Goal: Task Accomplishment & Management: Complete application form

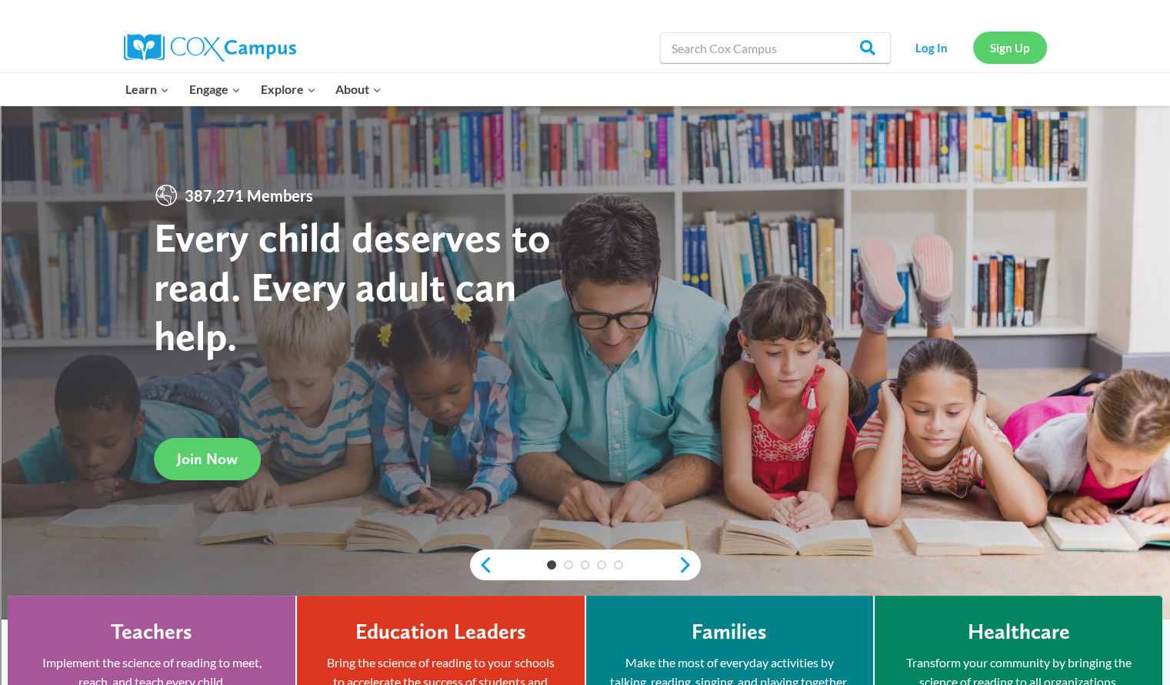
click at [1006, 44] on link "Sign Up" at bounding box center [1010, 48] width 74 height 32
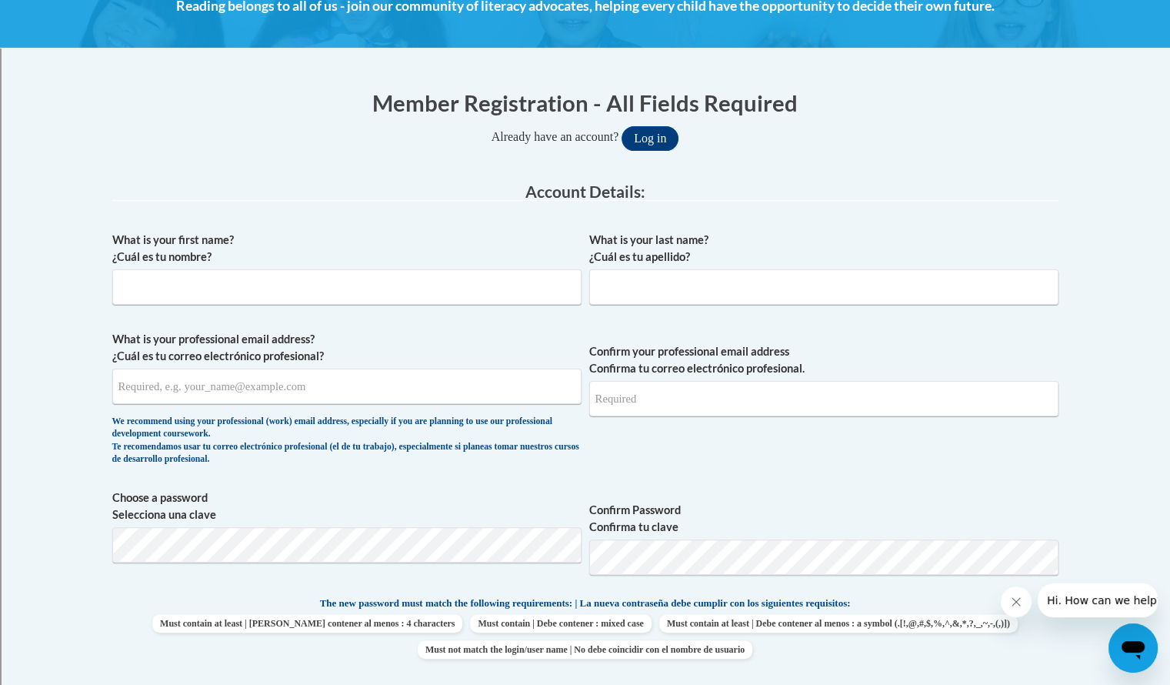
scroll to position [242, 0]
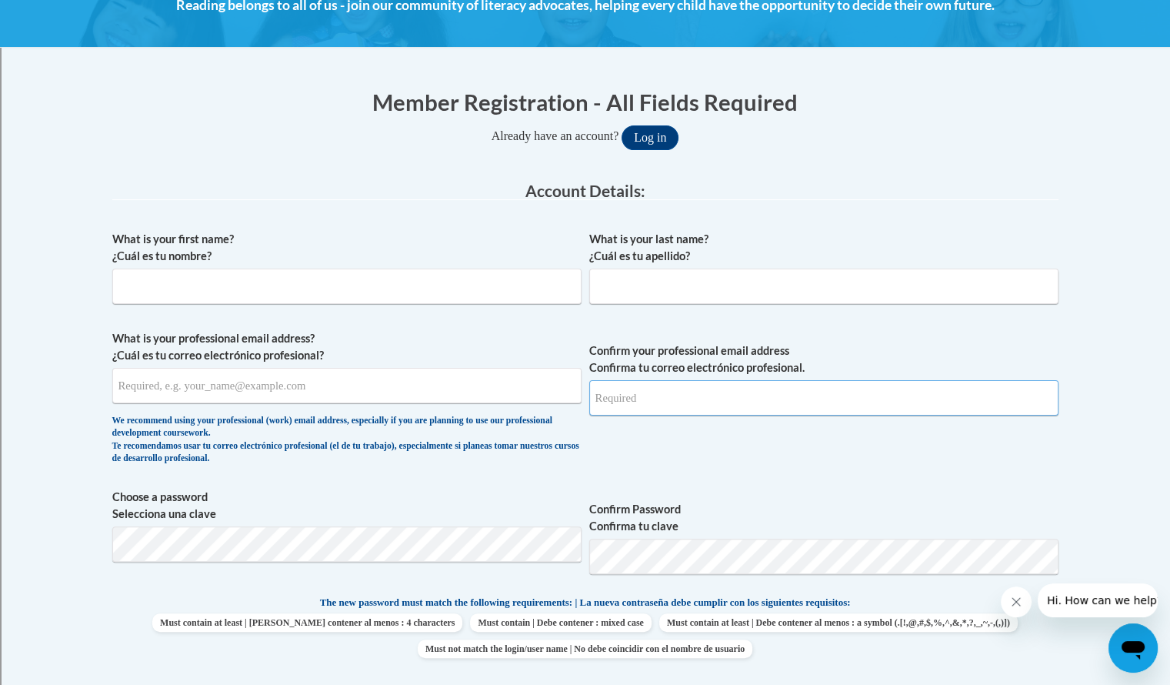
type input "[PERSON_NAME][EMAIL_ADDRESS][DOMAIN_NAME]"
click at [445, 289] on input "What is your first name? ¿Cuál es tu nombre?" at bounding box center [346, 285] width 469 height 35
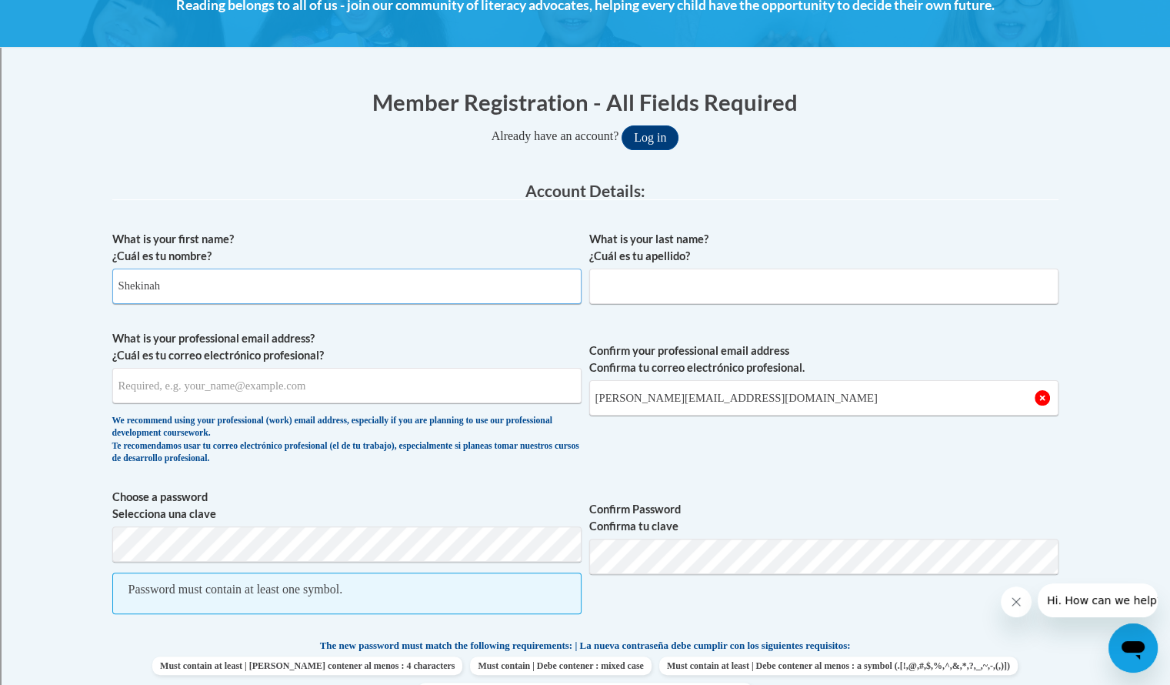
type input "Shekinah"
type input "Dasher"
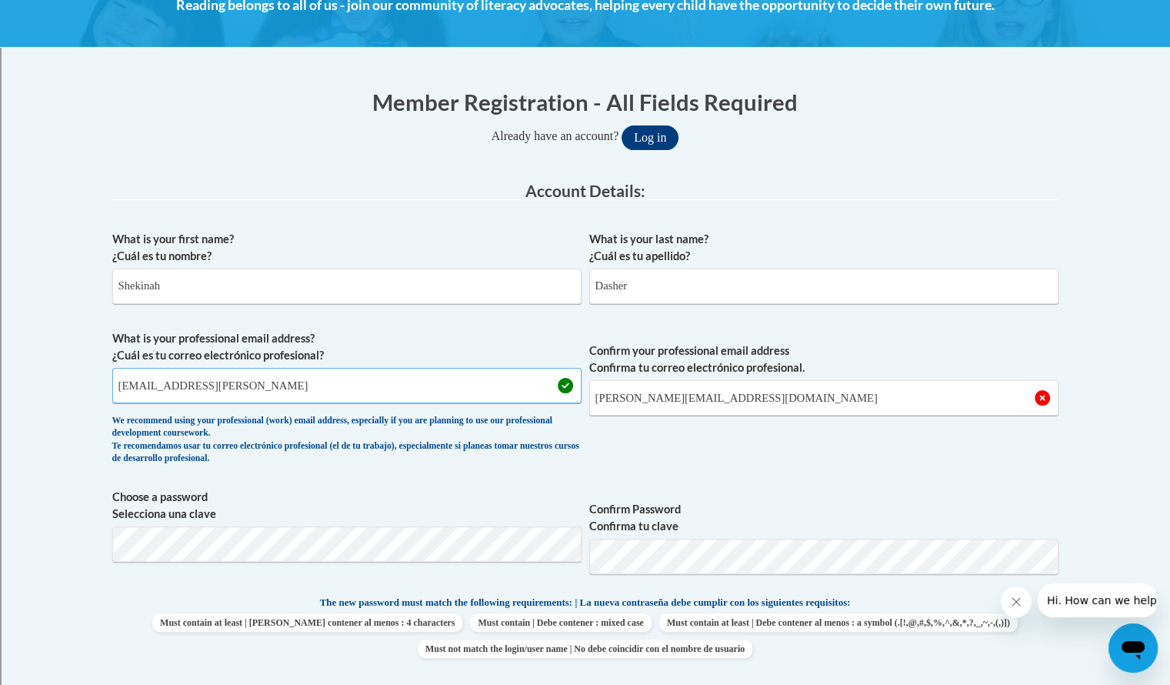
click at [246, 381] on input "[EMAIL_ADDRESS][PERSON_NAME]" at bounding box center [346, 385] width 469 height 35
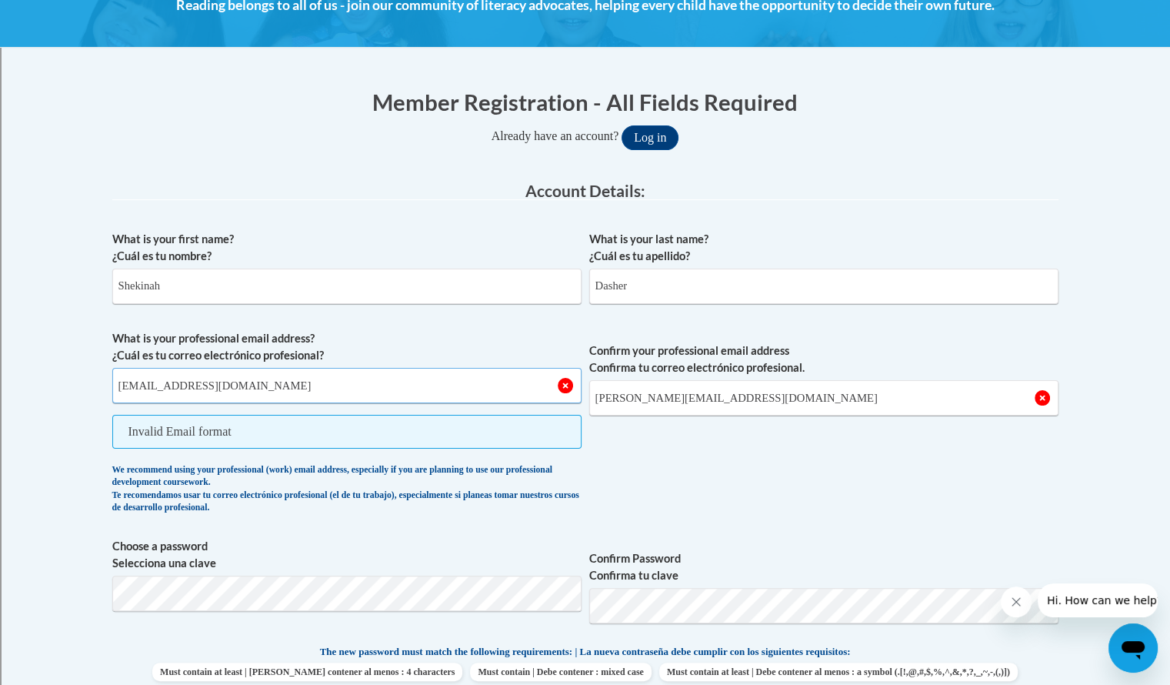
type input "[EMAIL_ADDRESS][DOMAIN_NAME]"
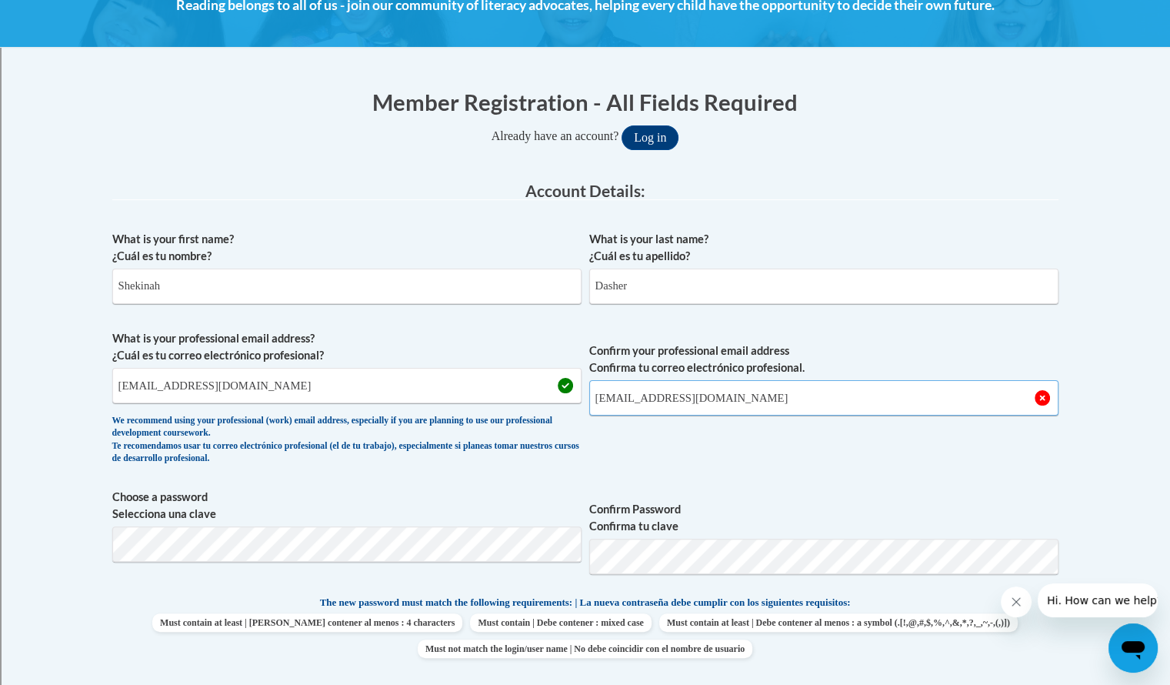
type input "[EMAIL_ADDRESS][DOMAIN_NAME]"
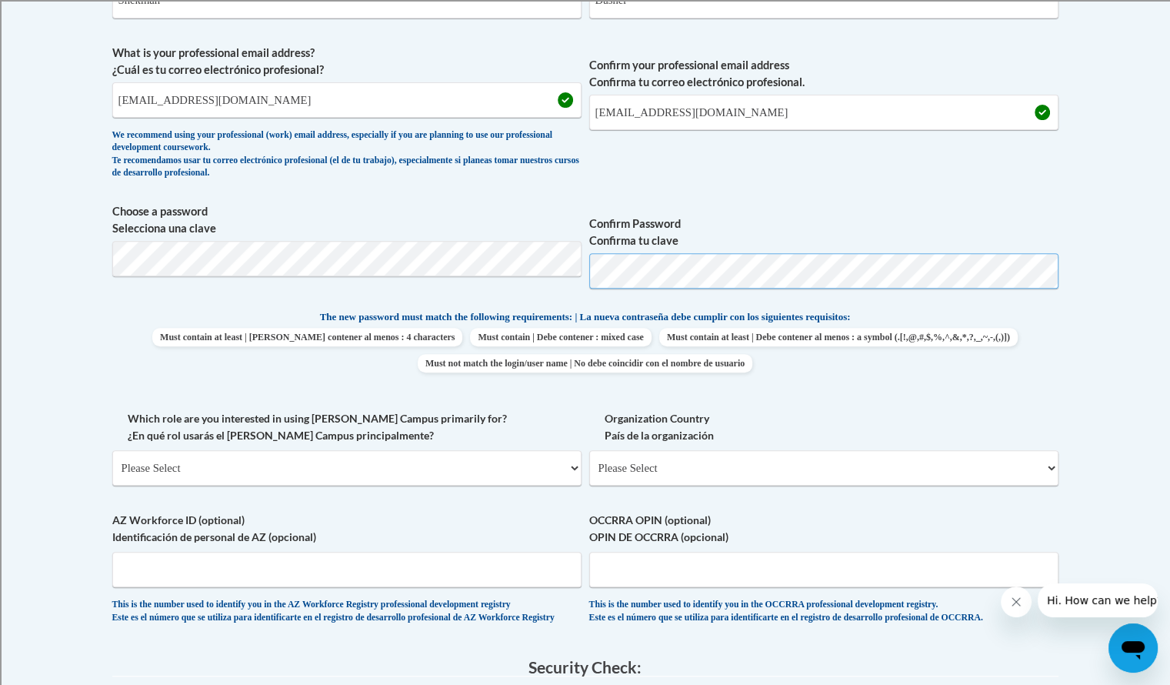
scroll to position [529, 0]
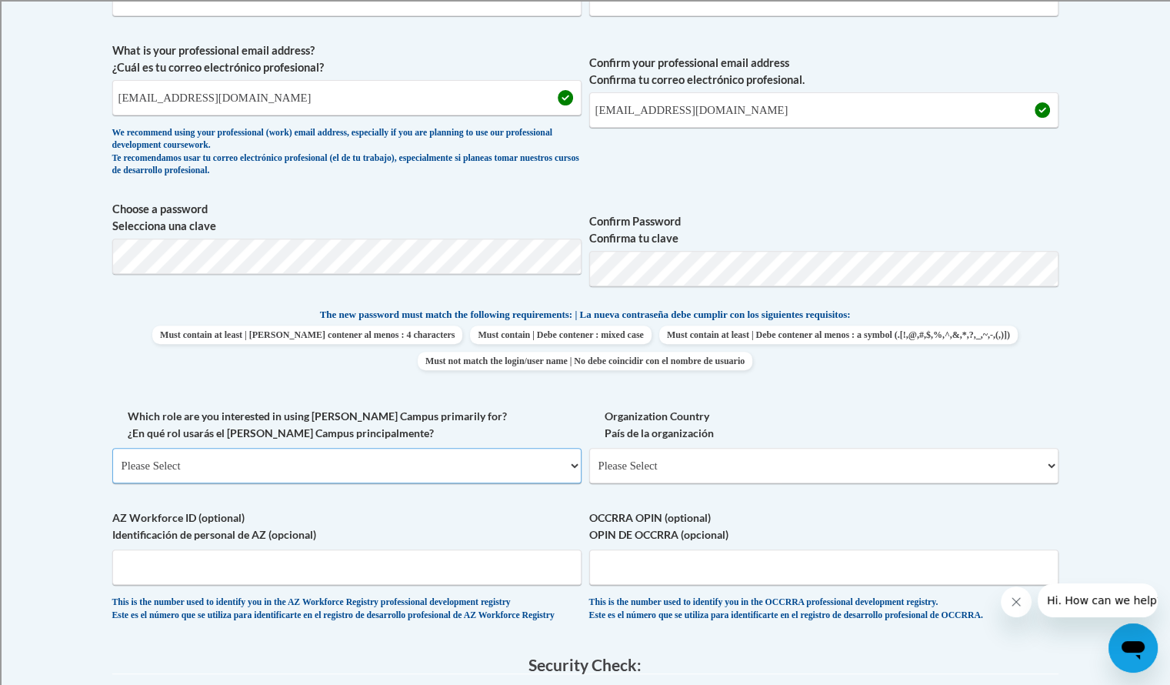
click at [443, 461] on select "Please Select College/University | Colegio/Universidad Community/Nonprofit Part…" at bounding box center [346, 465] width 469 height 35
select select "fbf2d438-af2f-41f8-98f1-81c410e29de3"
click at [112, 448] on select "Please Select College/University | Colegio/Universidad Community/Nonprofit Part…" at bounding box center [346, 465] width 469 height 35
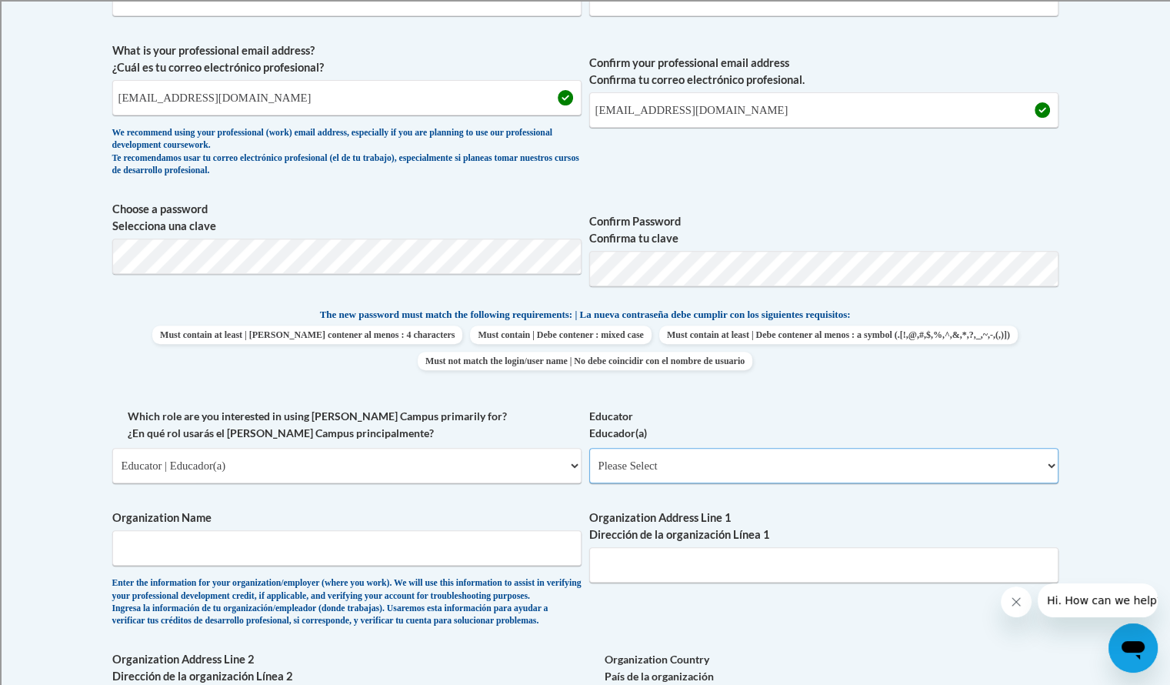
click at [804, 477] on select "Please Select Early Learning/Daycare Teacher/Family Home Care Provider | Maestr…" at bounding box center [823, 465] width 469 height 35
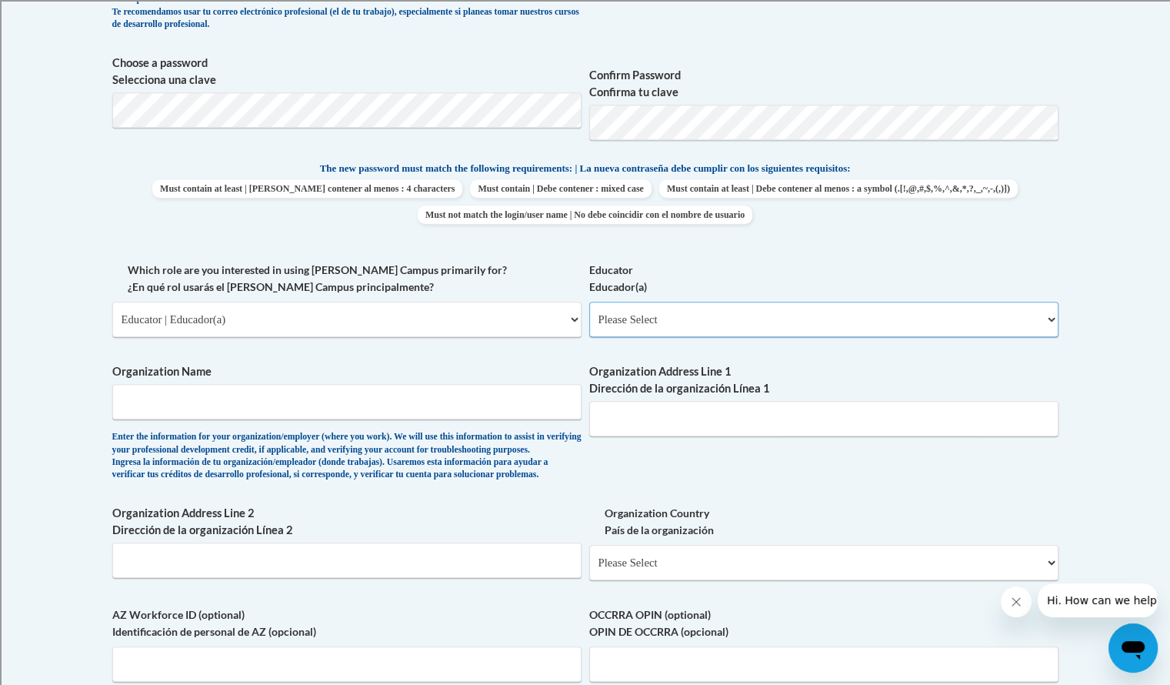
scroll to position [738, 0]
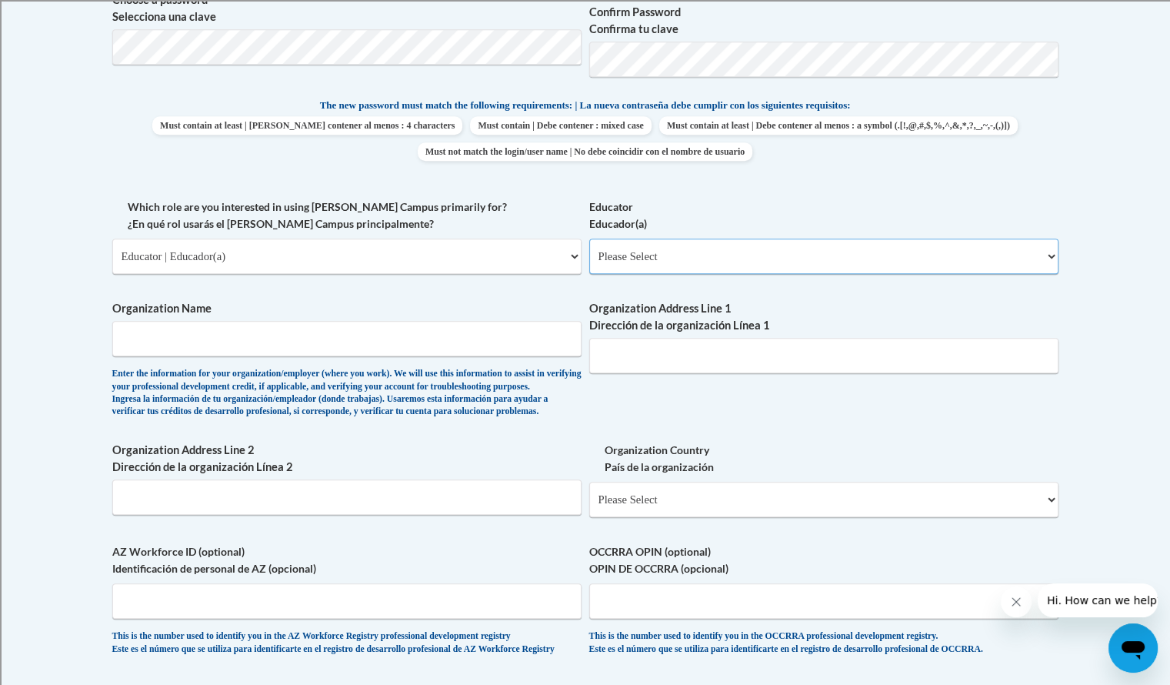
click at [851, 255] on select "Please Select Early Learning/Daycare Teacher/Family Home Care Provider | Maestr…" at bounding box center [823, 255] width 469 height 35
select select "8e40623d-54d0-45cd-9f92-5df65cd3f8cf"
click at [589, 238] on select "Please Select Early Learning/Daycare Teacher/Family Home Care Provider | Maestr…" at bounding box center [823, 255] width 469 height 35
click at [514, 341] on input "Organization Name" at bounding box center [346, 338] width 469 height 35
type input "t"
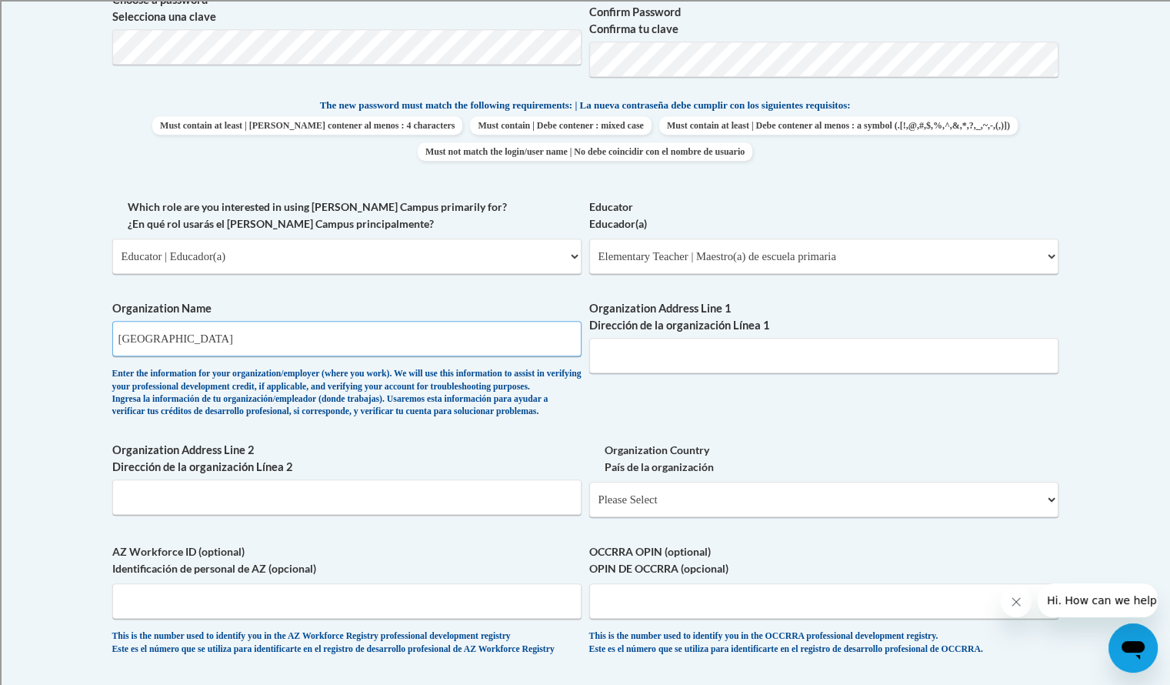
type input "[GEOGRAPHIC_DATA]"
type input "[PERSON_NAME][GEOGRAPHIC_DATA]"
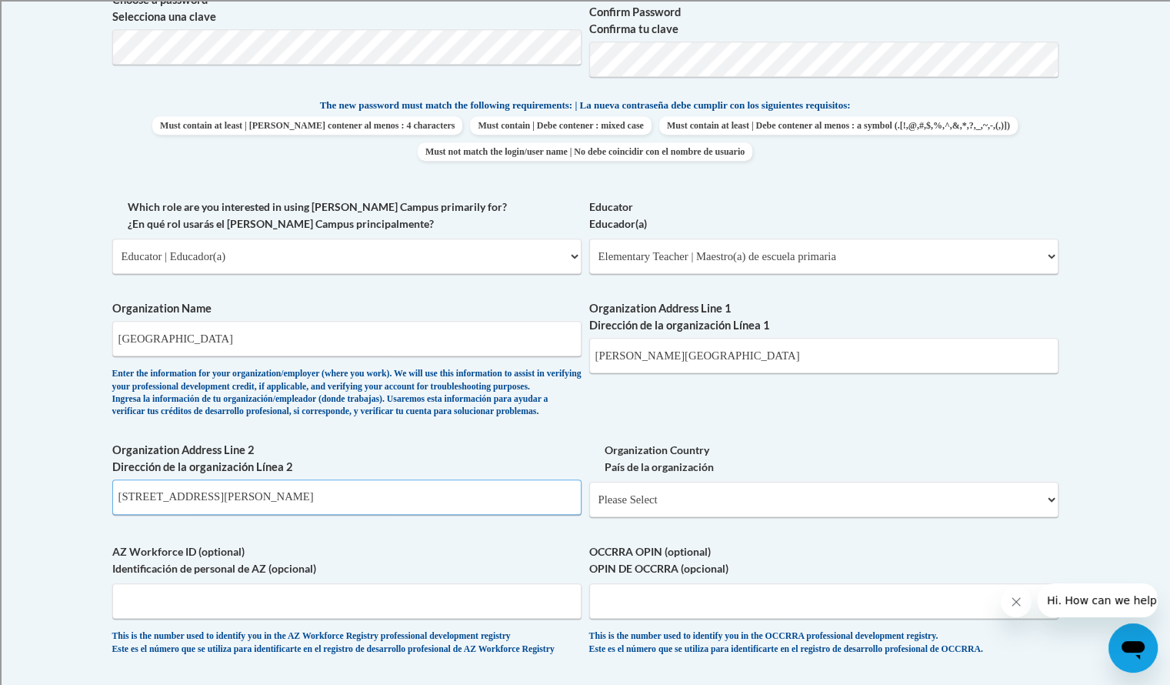
type input "[STREET_ADDRESS][PERSON_NAME]"
select select "ad49bcad-a171-4b2e-b99c-48b446064914"
select select
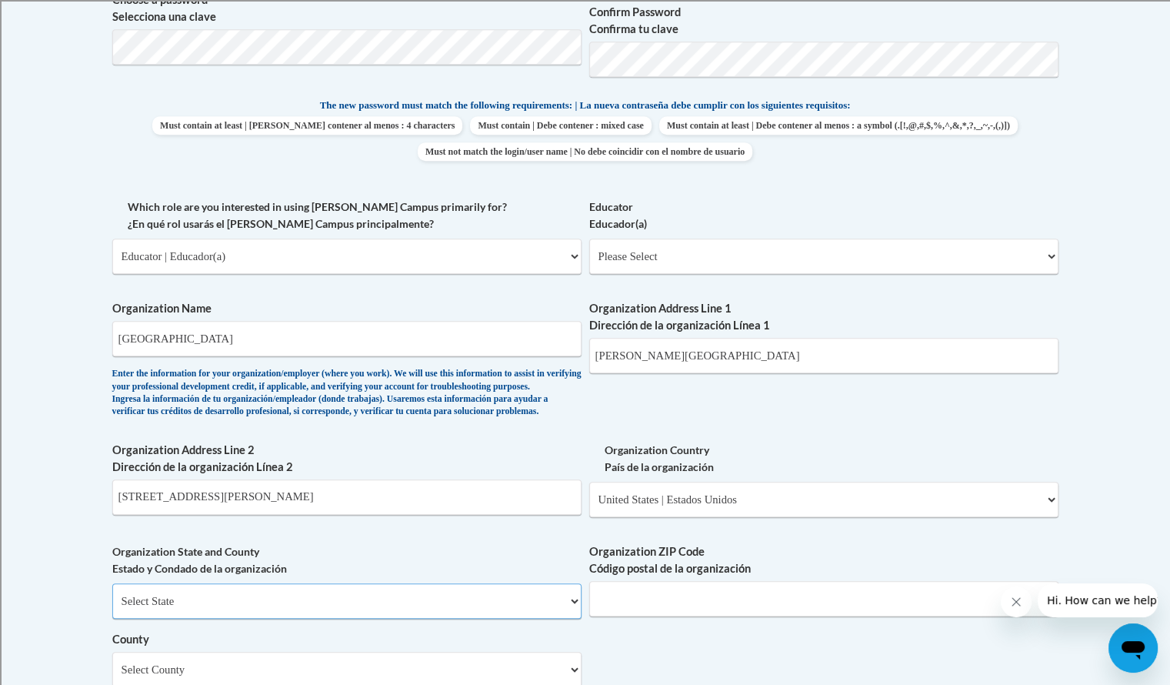
click at [528, 618] on select "Select State [US_STATE] [US_STATE] [US_STATE] [US_STATE] [US_STATE] [US_STATE] …" at bounding box center [346, 600] width 469 height 35
select select "[US_STATE]"
click at [112, 608] on select "Select State [US_STATE] [US_STATE] [US_STATE] [US_STATE] [US_STATE] [US_STATE] …" at bounding box center [346, 600] width 469 height 35
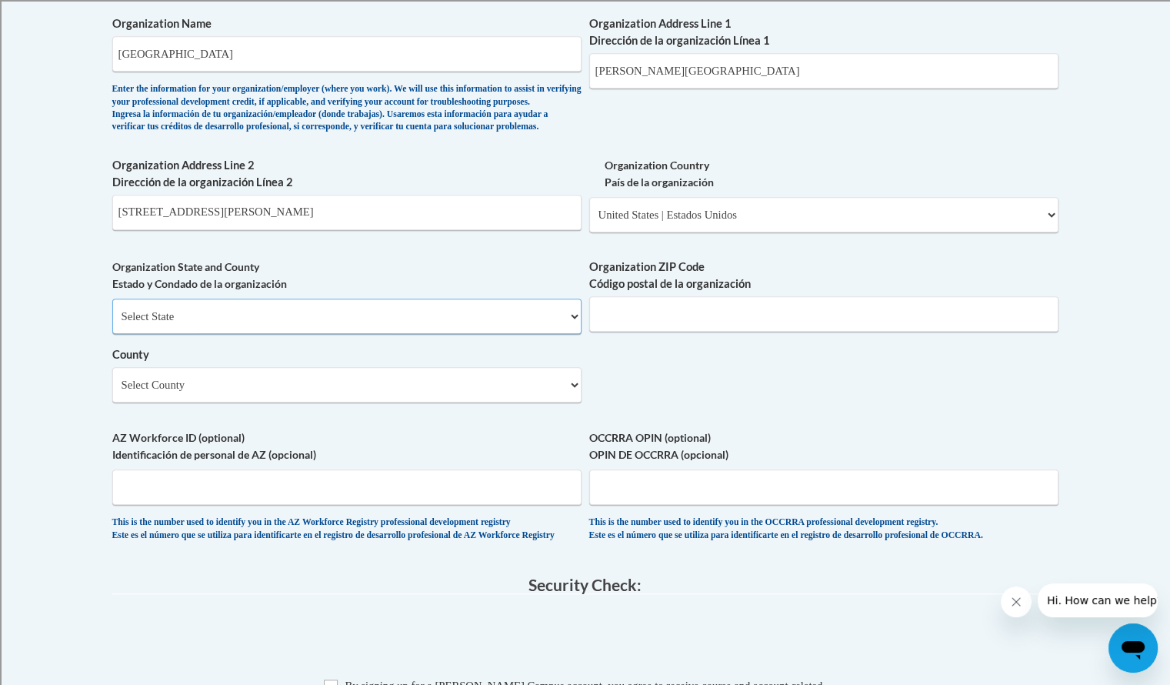
scroll to position [1027, 0]
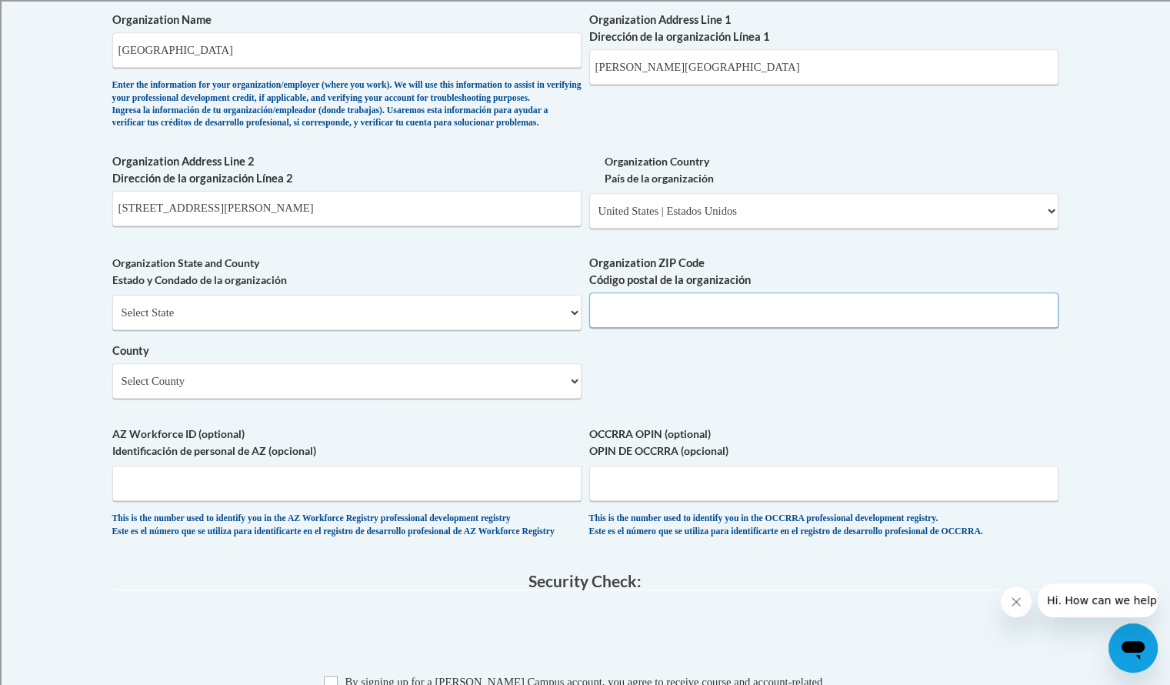
click at [792, 328] on input "Organization ZIP Code Código postal de la organización" at bounding box center [823, 309] width 469 height 35
type input "31792"
click at [438, 398] on select "Select County Appling [PERSON_NAME] [PERSON_NAME] [PERSON_NAME] [PERSON_NAME] B…" at bounding box center [346, 380] width 469 height 35
select select "[PERSON_NAME]"
click at [112, 388] on select "Select County Appling [PERSON_NAME] [PERSON_NAME] [PERSON_NAME] [PERSON_NAME] B…" at bounding box center [346, 380] width 469 height 35
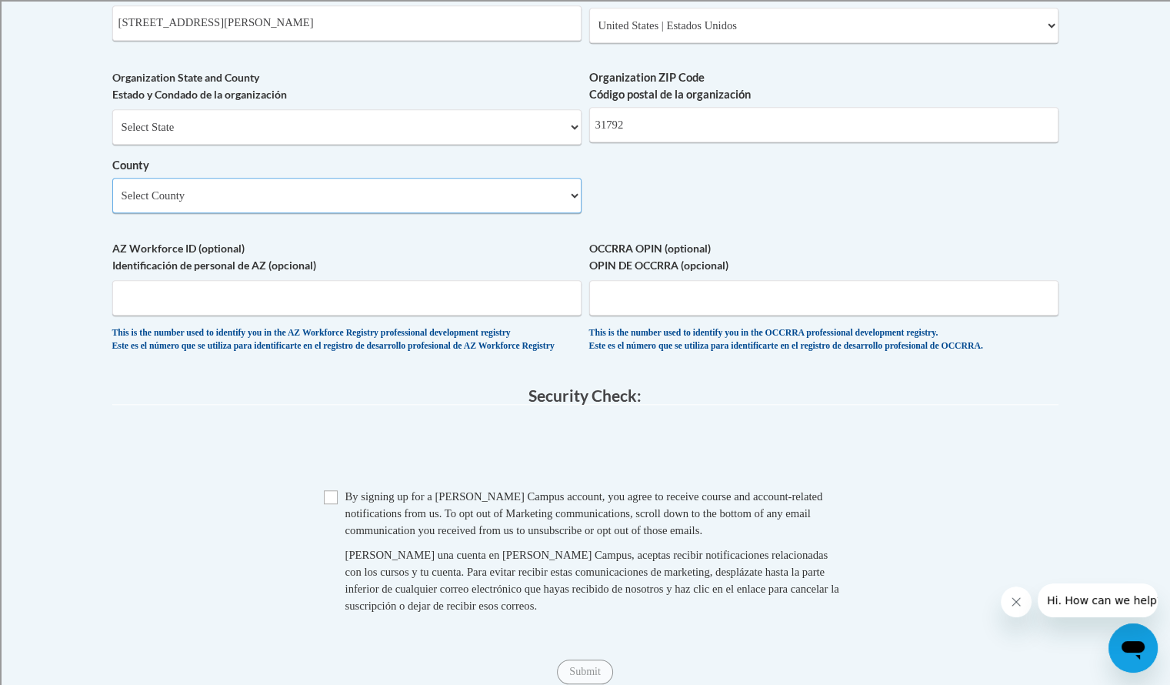
scroll to position [1242, 0]
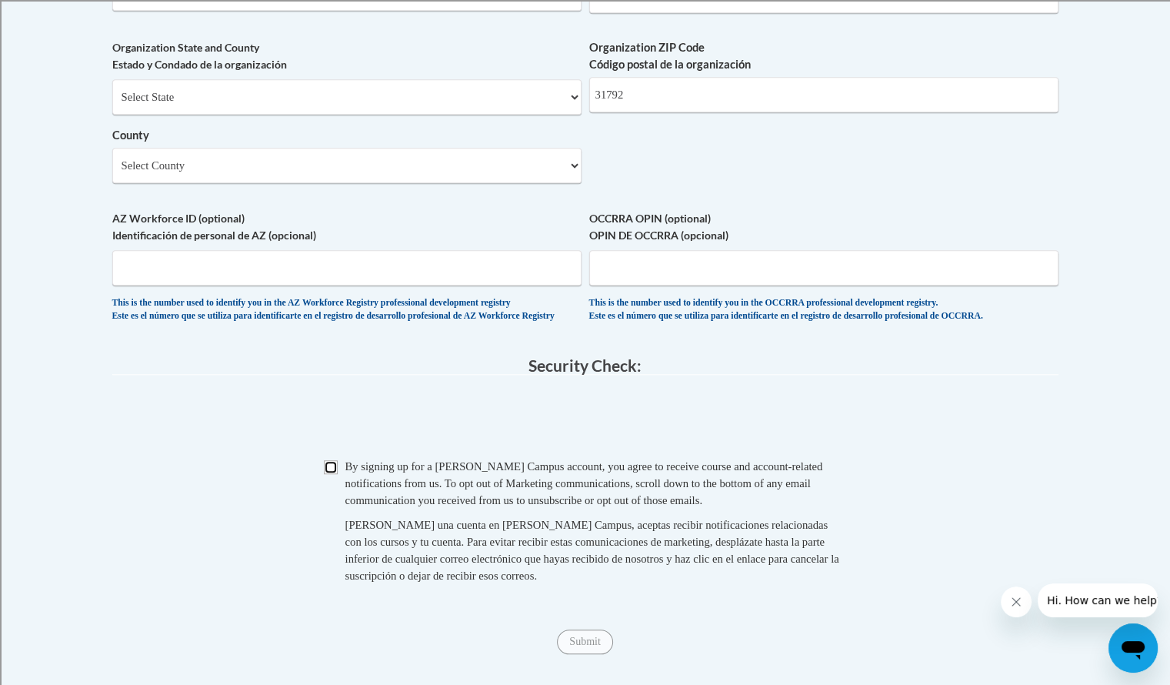
click at [329, 474] on input "Checkbox" at bounding box center [331, 467] width 14 height 14
checkbox input "true"
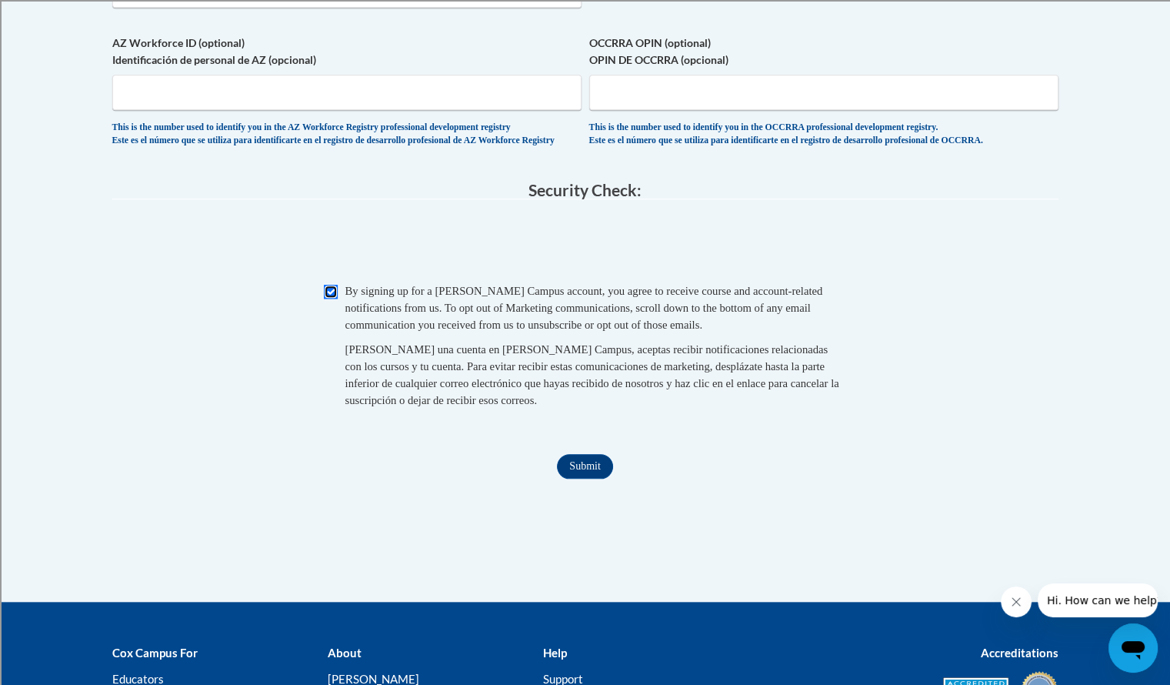
scroll to position [1424, 0]
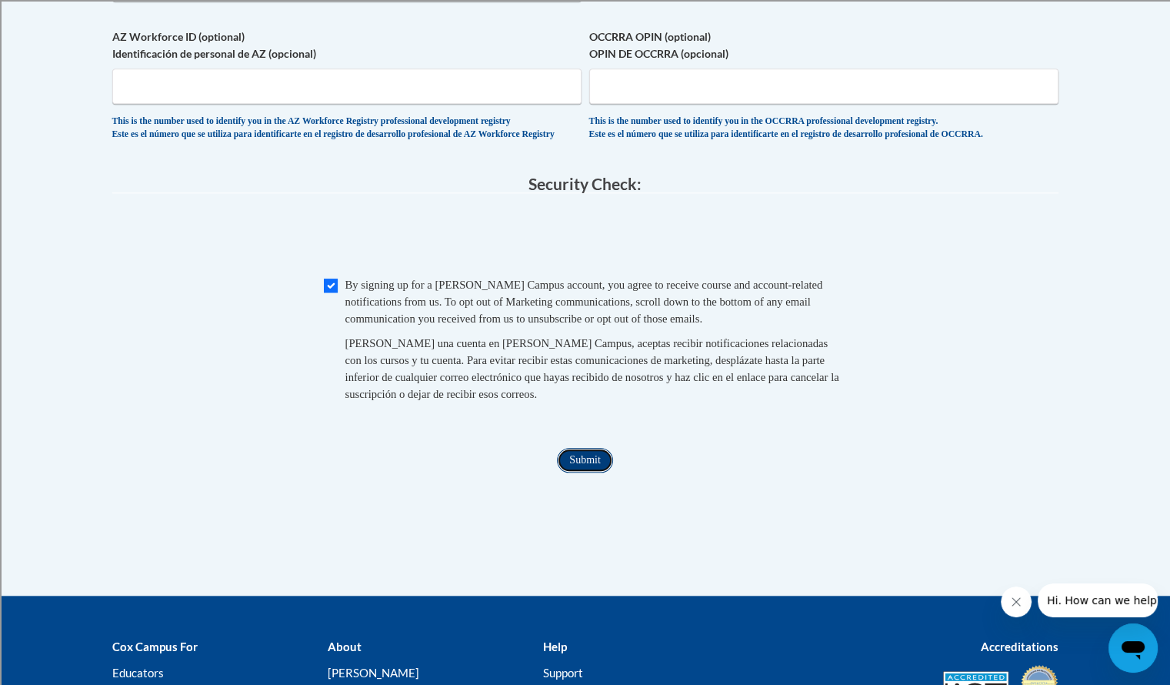
click at [581, 472] on input "Submit" at bounding box center [584, 460] width 55 height 25
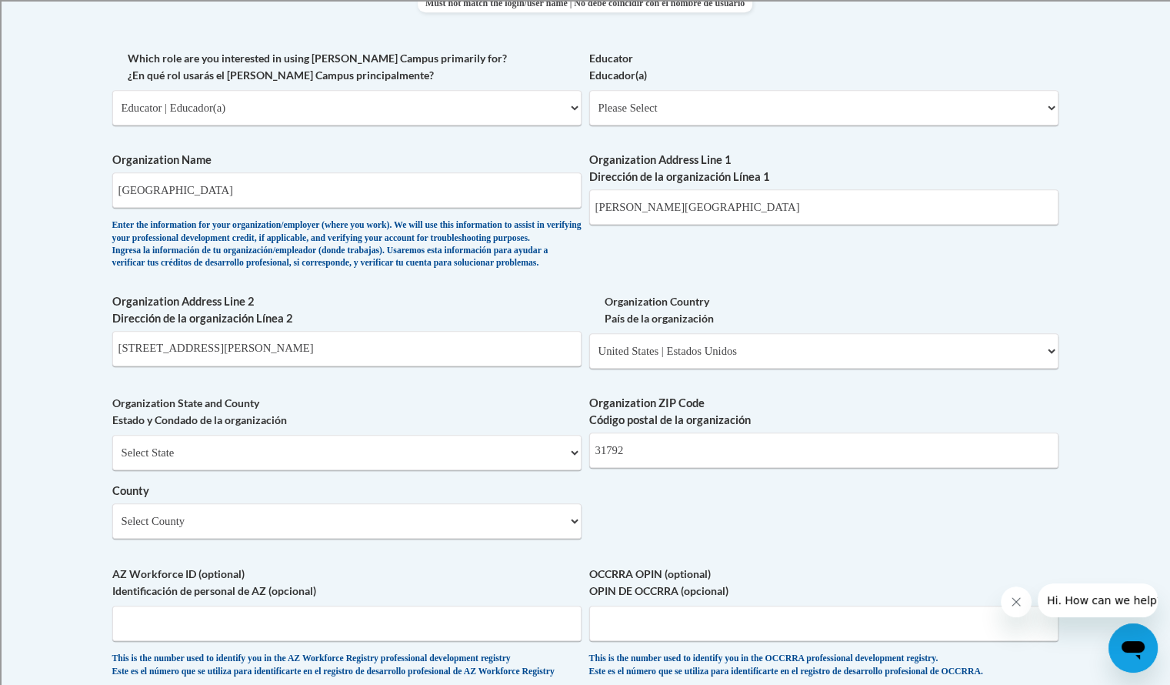
scroll to position [825, 0]
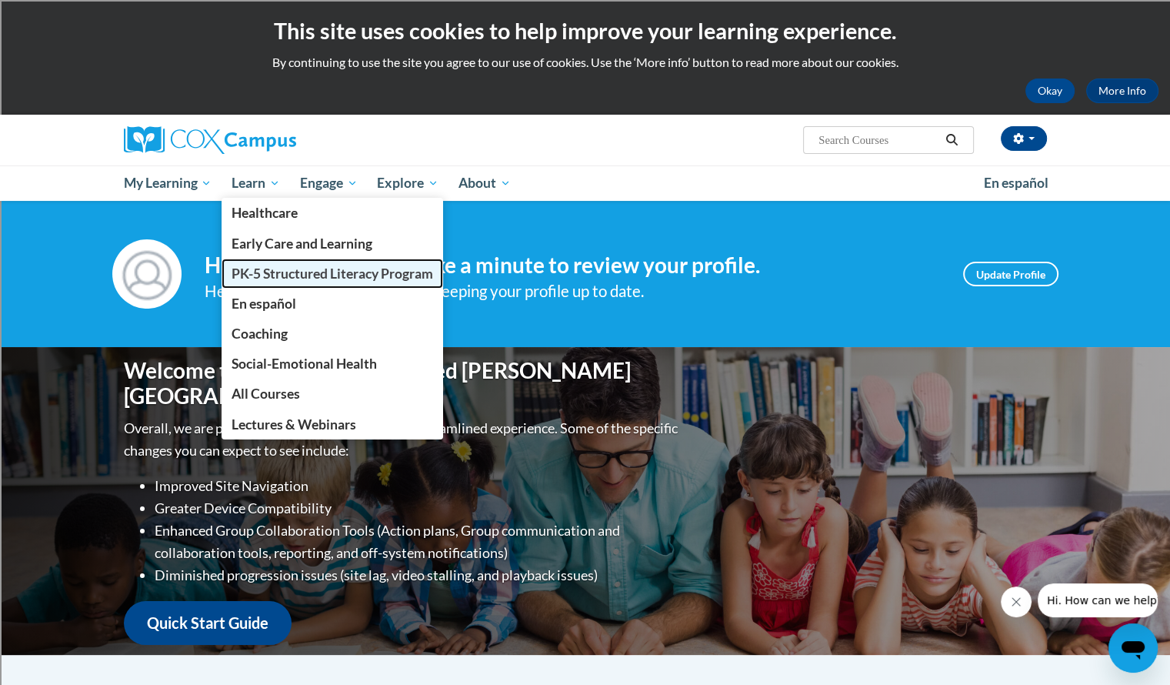
click at [258, 268] on span "PK-5 Structured Literacy Program" at bounding box center [333, 273] width 202 height 16
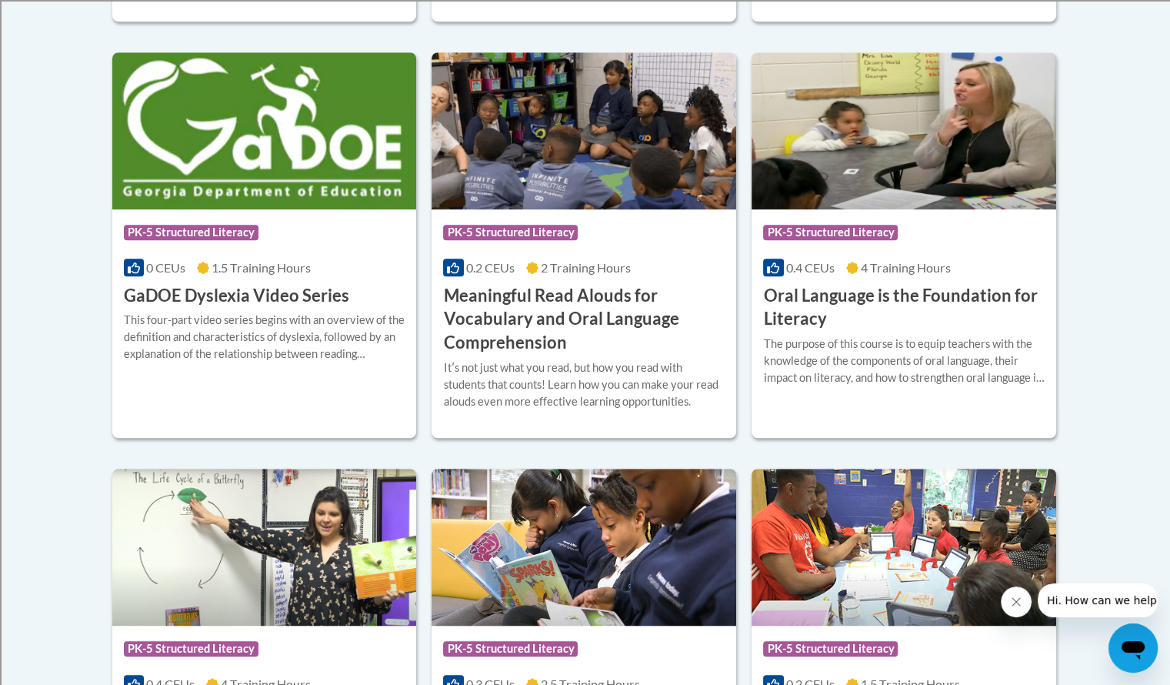
scroll to position [1008, 0]
